Goal: Information Seeking & Learning: Learn about a topic

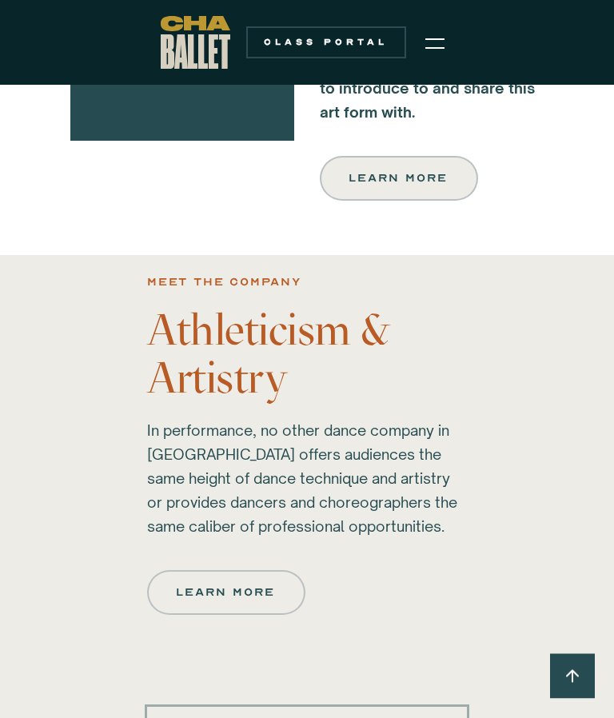
scroll to position [788, 0]
click at [248, 591] on div "Learn more" at bounding box center [227, 592] width 98 height 19
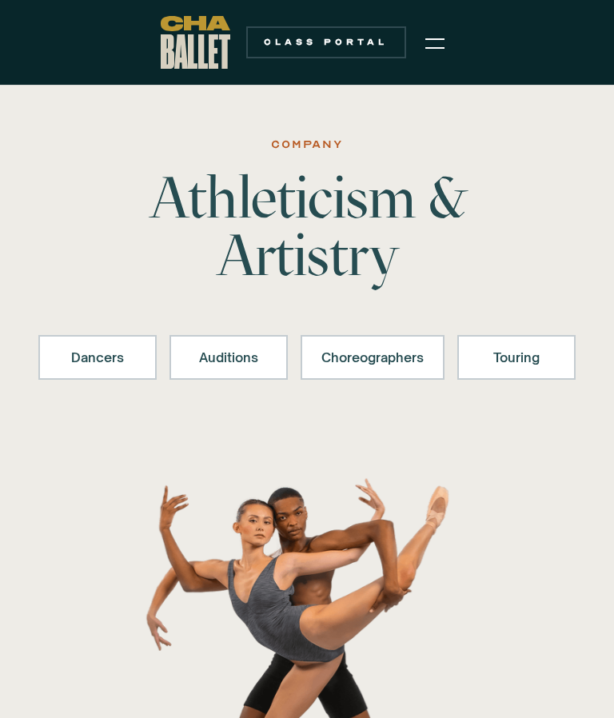
click at [526, 366] on div "Touring" at bounding box center [516, 357] width 77 height 19
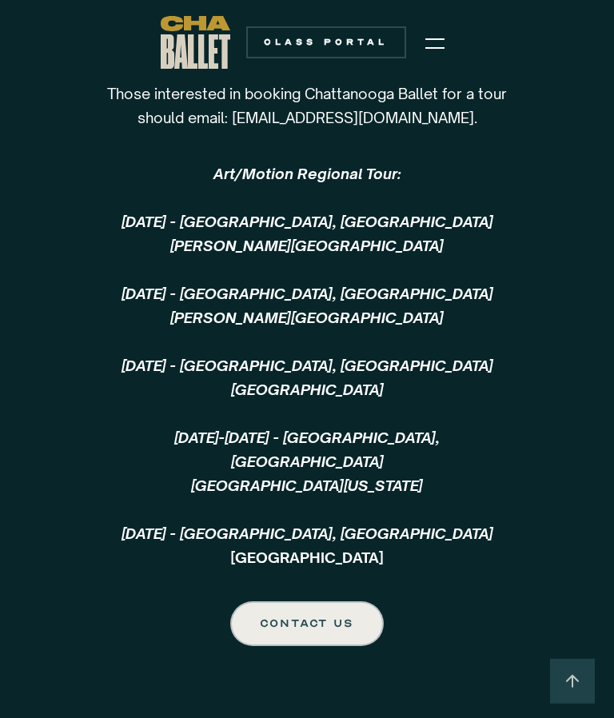
scroll to position [4599, 0]
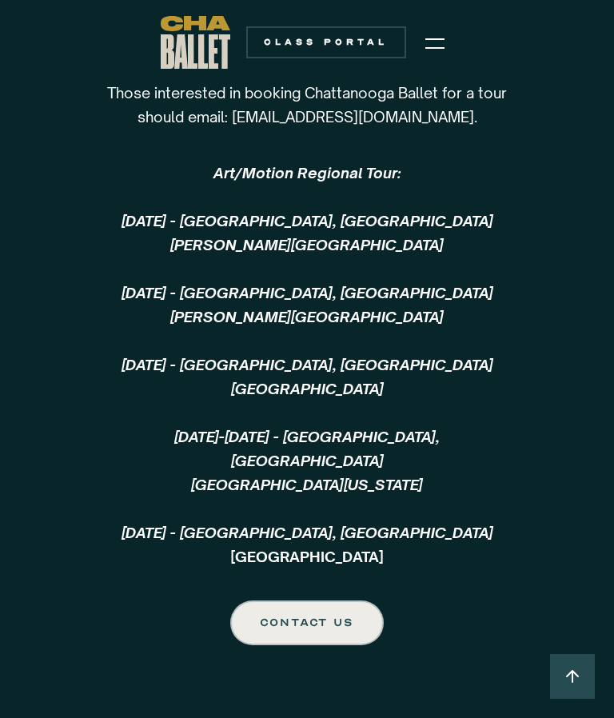
click at [576, 684] on img at bounding box center [572, 676] width 19 height 19
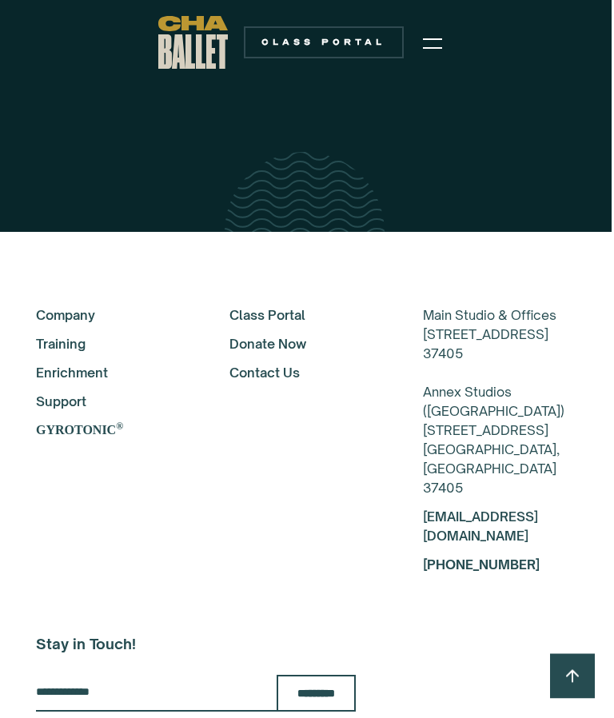
scroll to position [5172, 2]
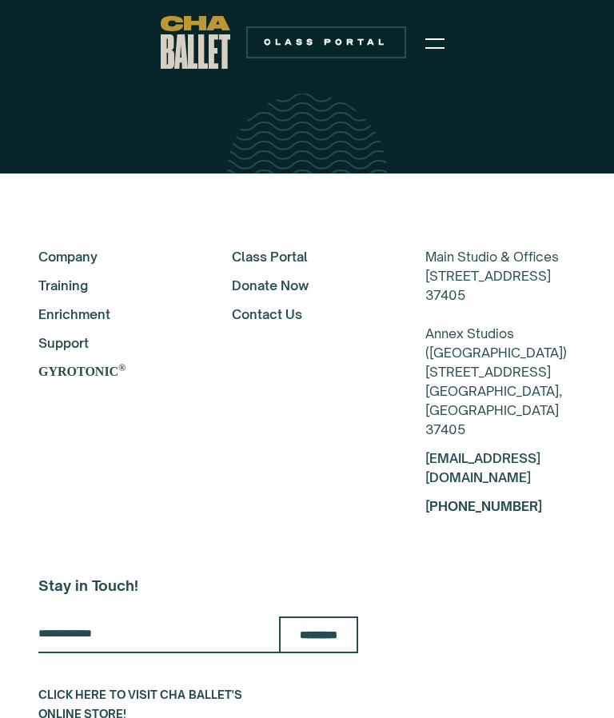
scroll to position [5227, 0]
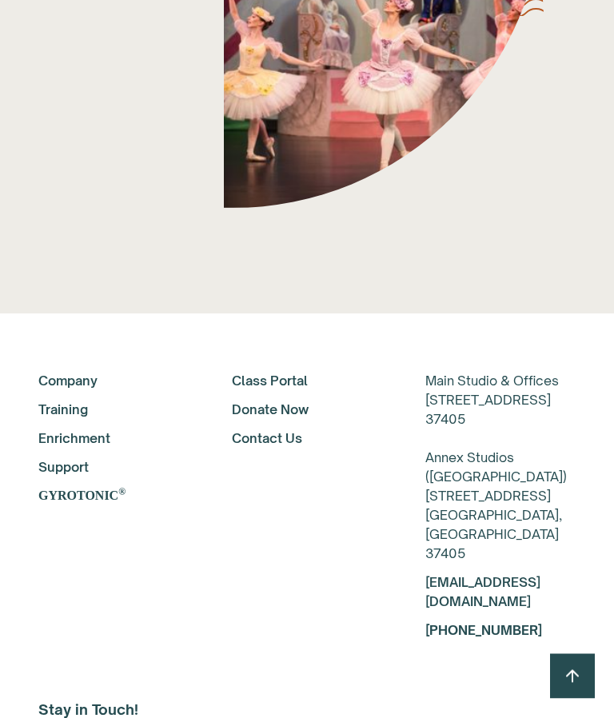
scroll to position [1153, 0]
